Goal: Check status

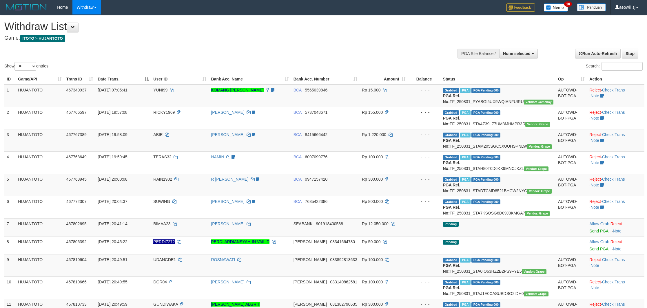
select select
select select "**"
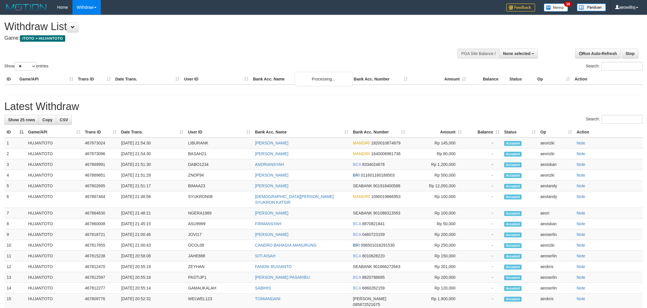
select select
select select "**"
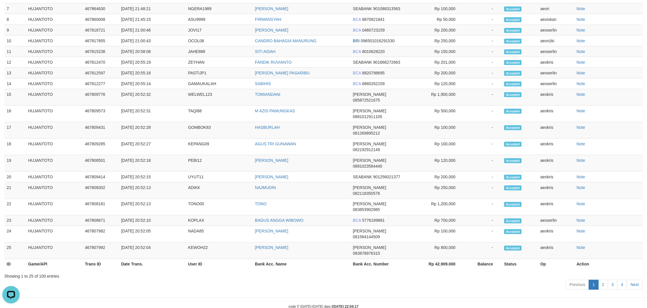
scroll to position [649, 0]
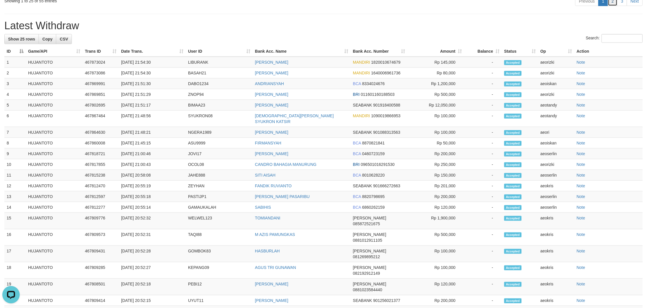
click at [613, 6] on link "2" at bounding box center [613, 1] width 10 height 10
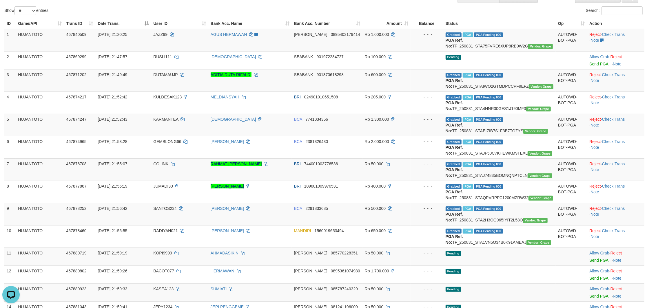
scroll to position [55, 0]
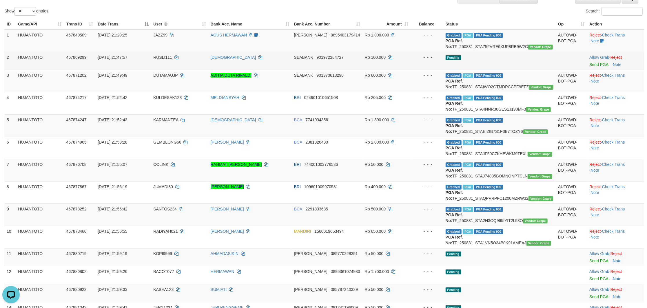
click at [151, 70] on td "[DATE] 21:47:57" at bounding box center [123, 61] width 56 height 18
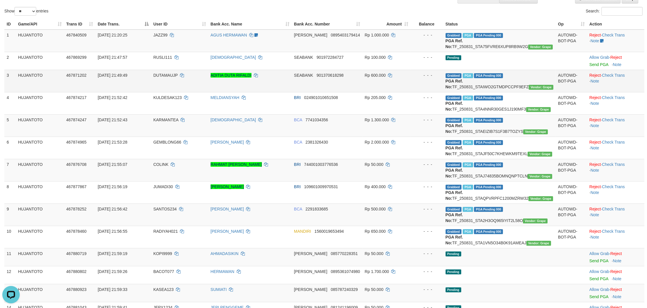
click at [159, 82] on td "DUTAMAUJP" at bounding box center [179, 81] width 57 height 22
click at [160, 82] on td "DUTAMAUJP" at bounding box center [179, 81] width 57 height 22
copy span "DUTAMAUJP"
